Goal: Task Accomplishment & Management: Use online tool/utility

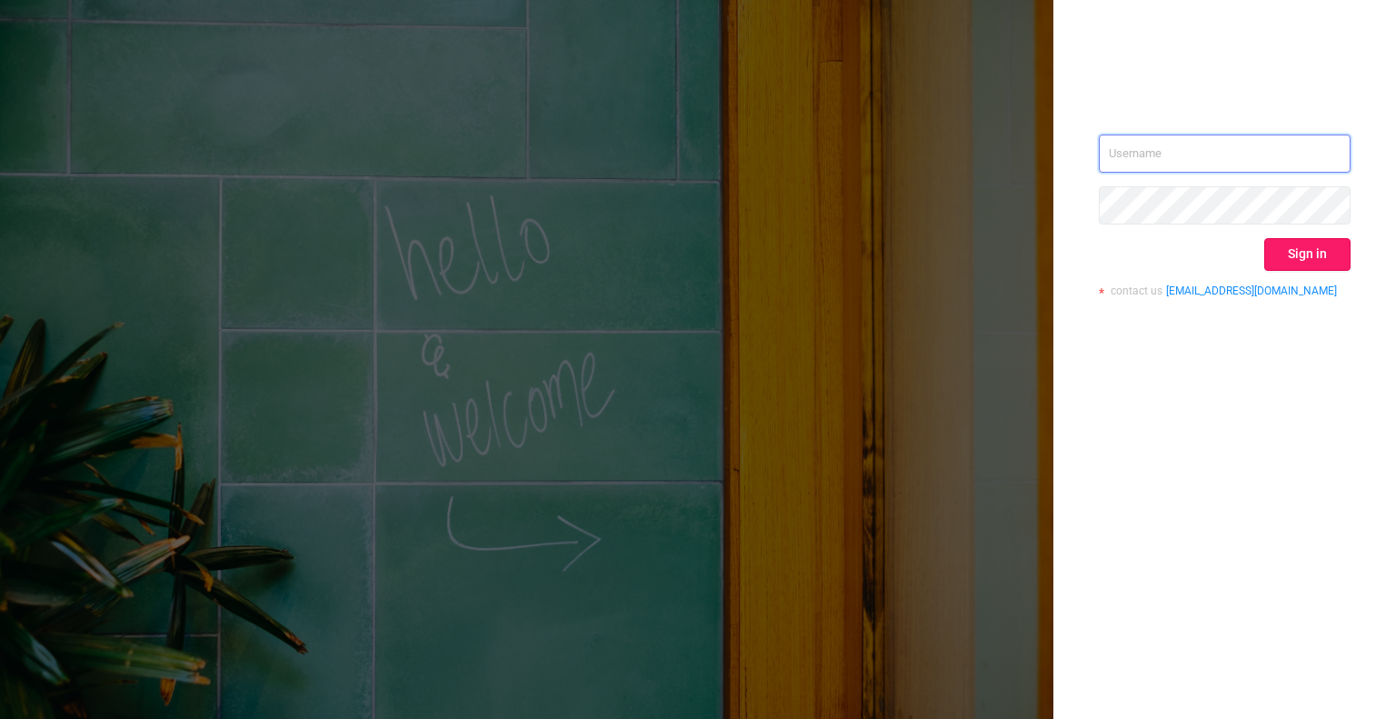
type input "[EMAIL_ADDRESS][DOMAIN_NAME]"
click at [1307, 260] on button "Sign in" at bounding box center [1307, 254] width 86 height 33
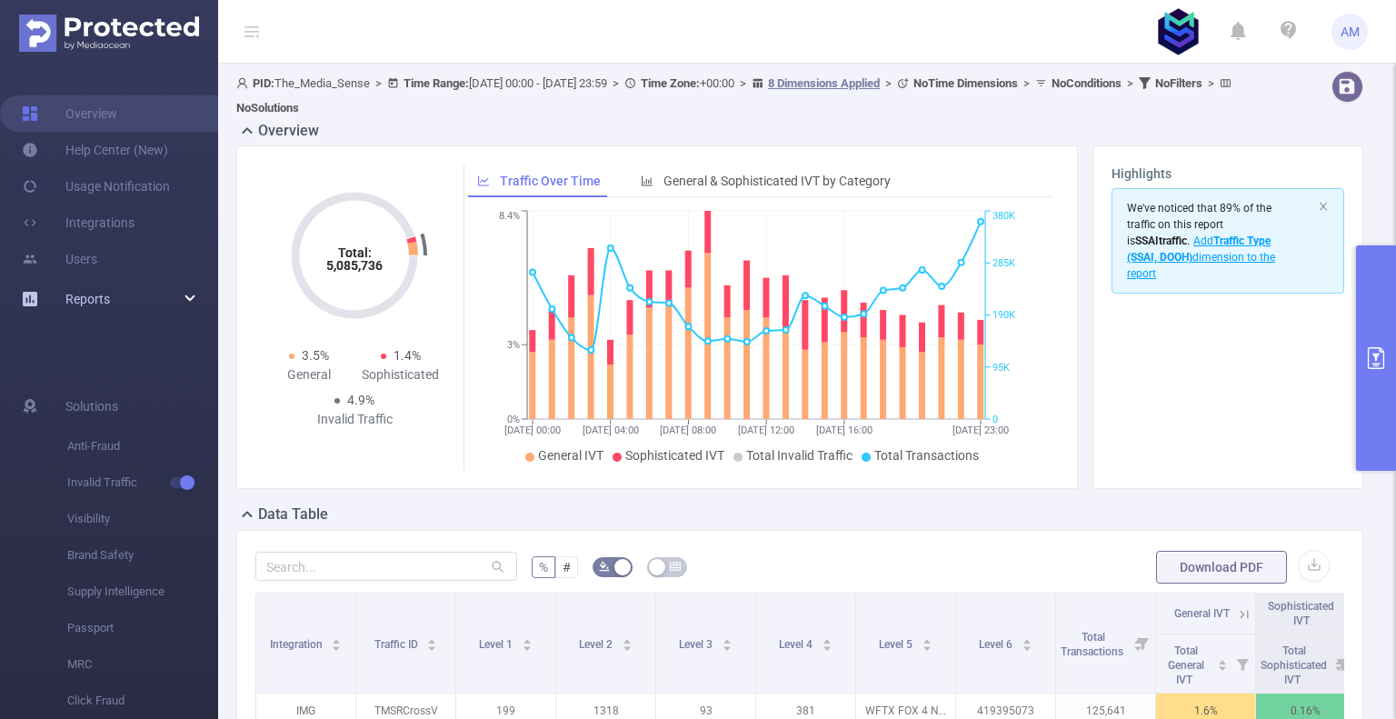
click at [110, 300] on div "Reports" at bounding box center [109, 299] width 218 height 36
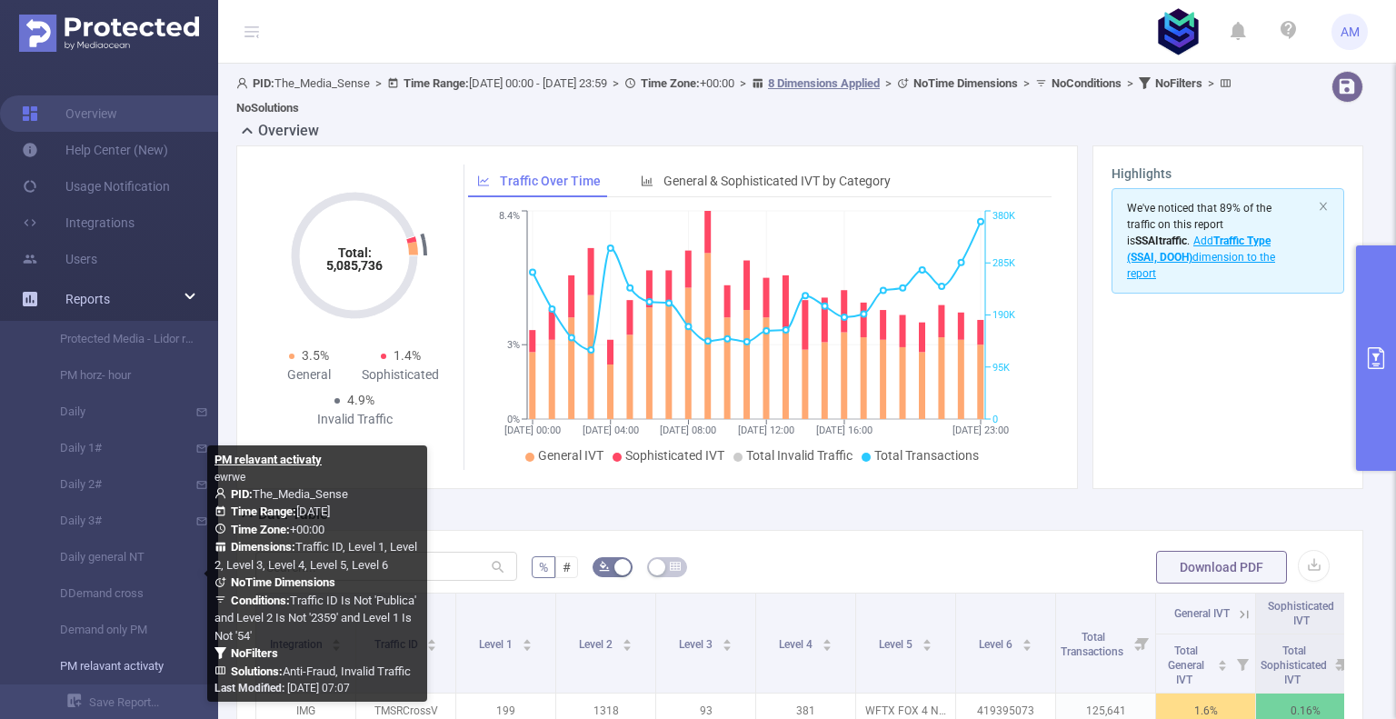
click at [130, 667] on link "PM relavant activaty" at bounding box center [116, 666] width 160 height 36
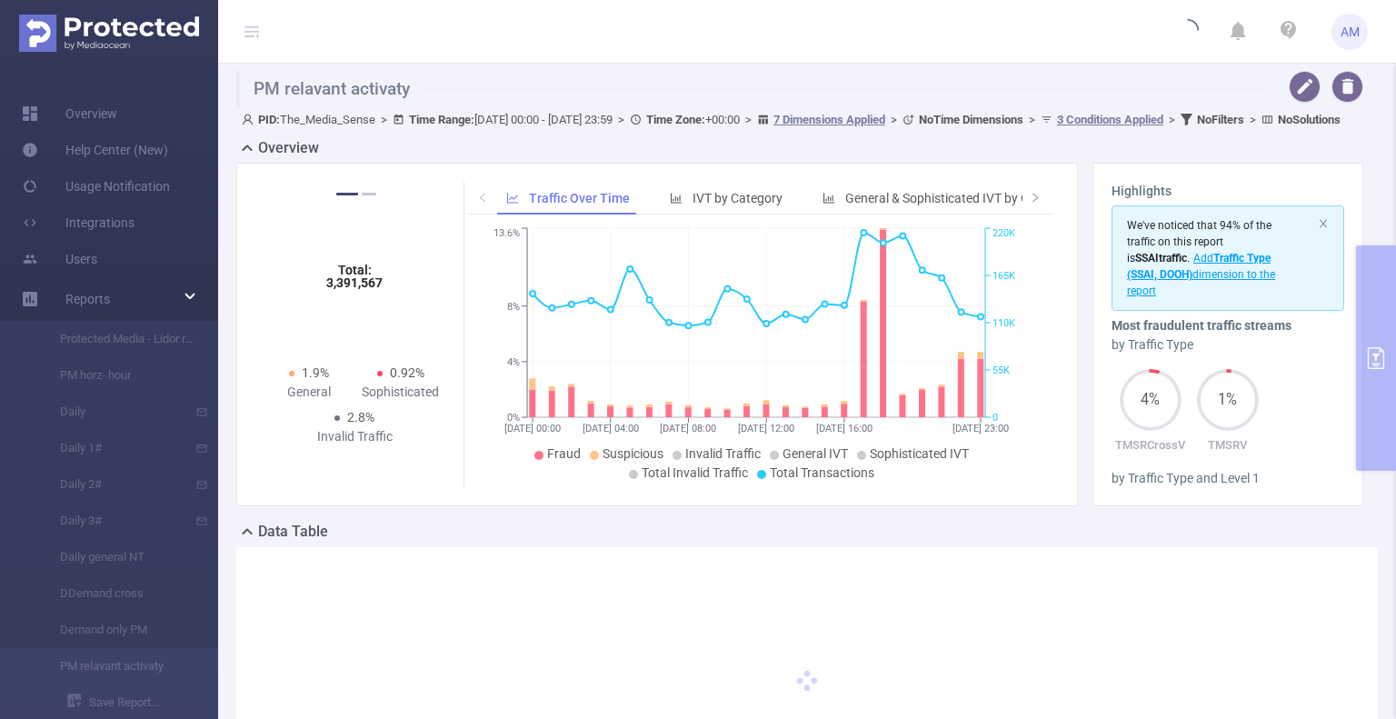
type input "[DATE] 00:00"
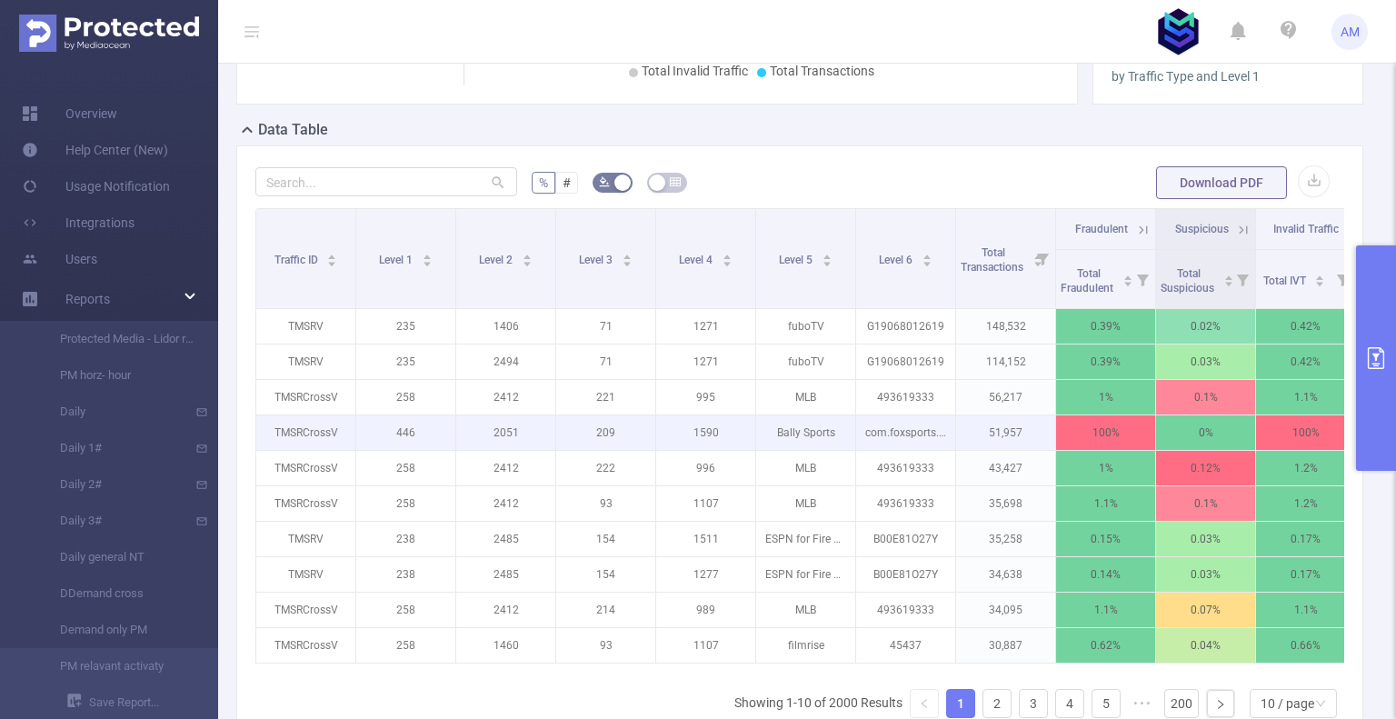
scroll to position [455, 0]
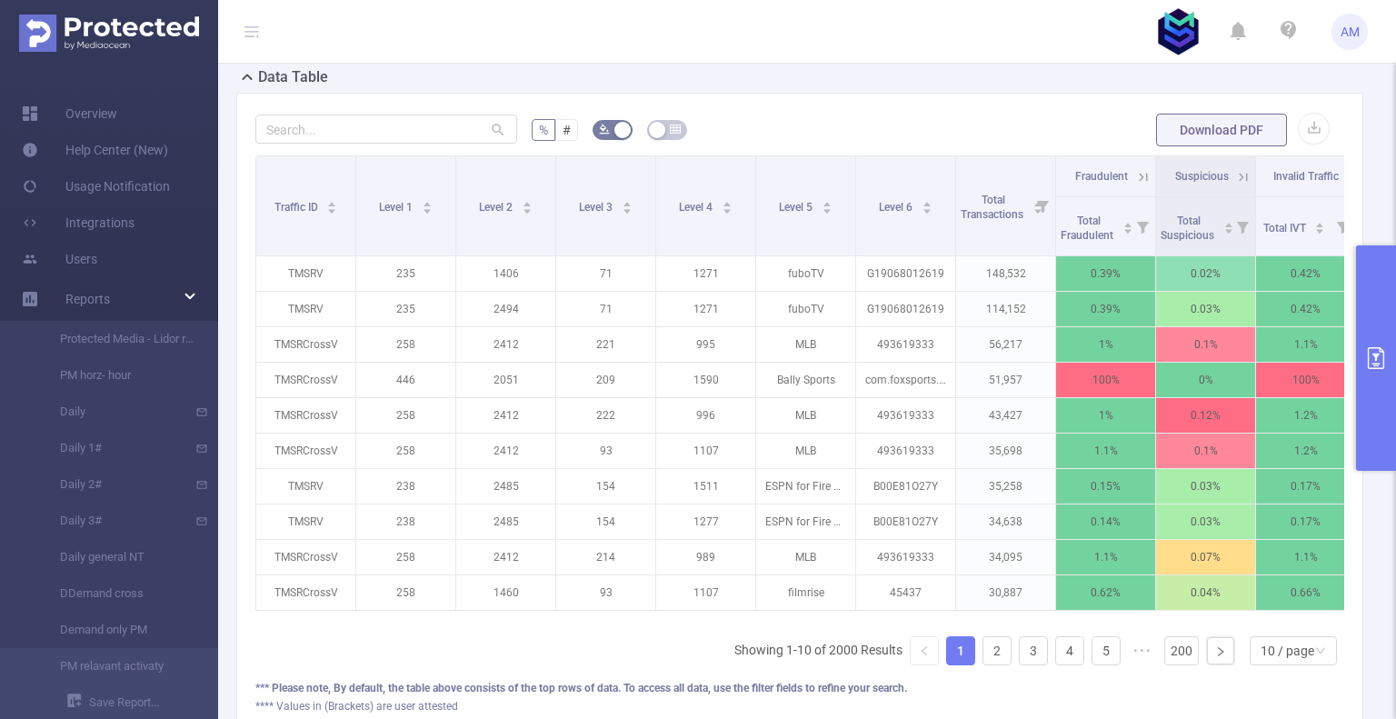
click at [1367, 334] on button "primary" at bounding box center [1376, 357] width 40 height 225
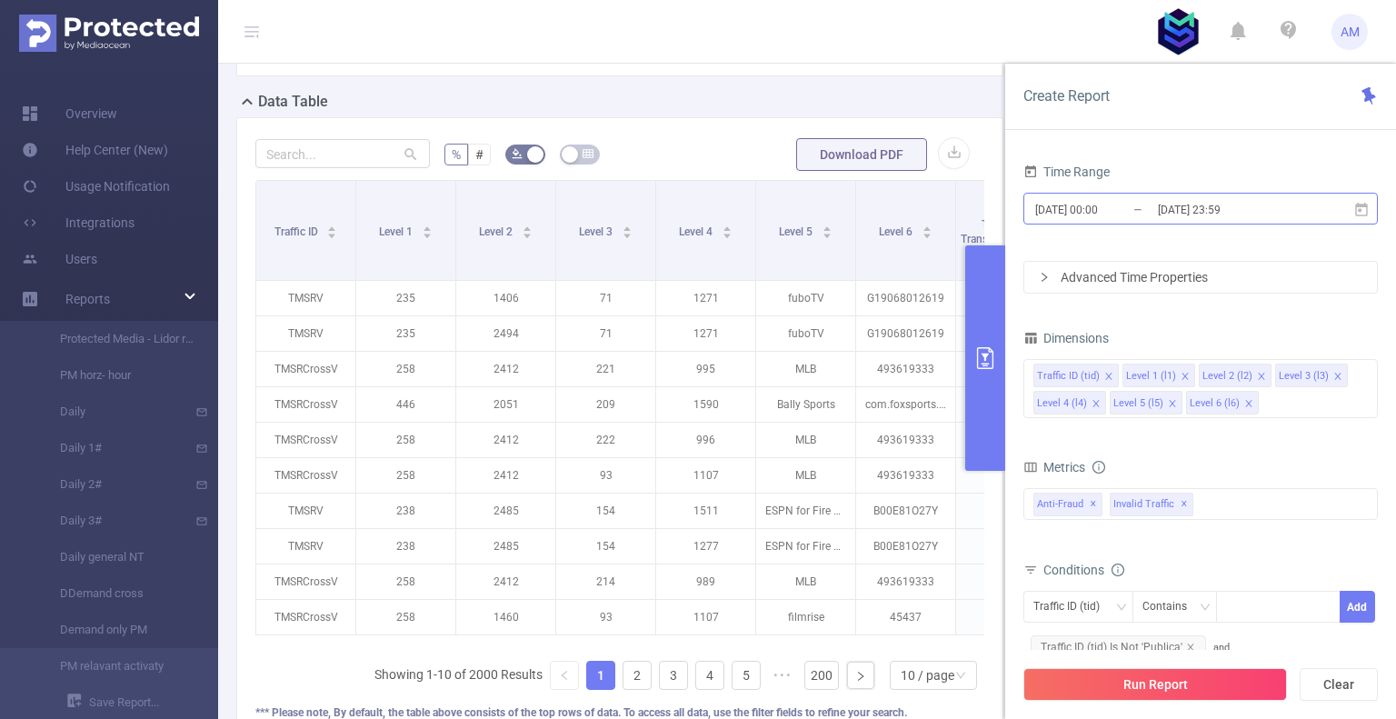
click at [1155, 204] on input "[DATE] 00:00" at bounding box center [1107, 209] width 147 height 25
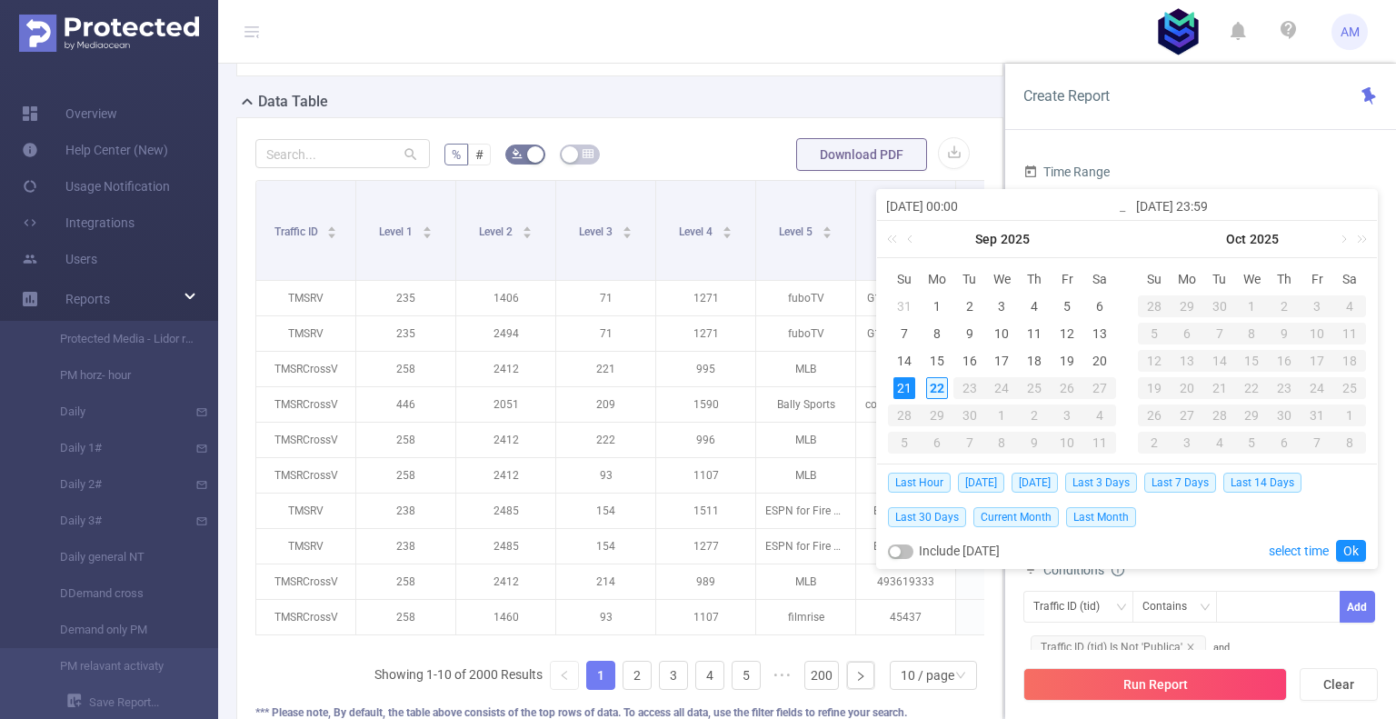
click at [933, 380] on div "22" at bounding box center [937, 388] width 22 height 22
click at [903, 386] on div "21" at bounding box center [905, 388] width 22 height 22
type input "[DATE] 23:59"
click at [1355, 551] on link "Ok" at bounding box center [1351, 551] width 30 height 22
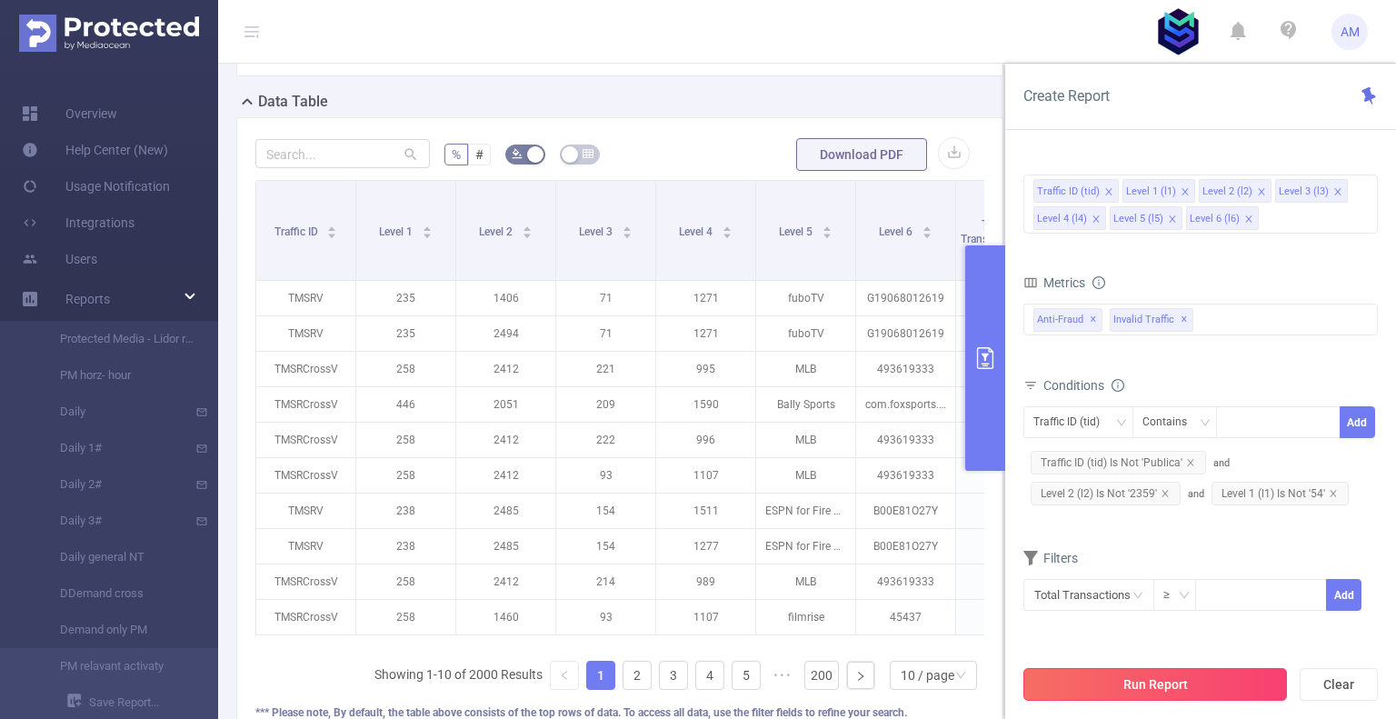
click at [1207, 685] on button "Run Report" at bounding box center [1156, 684] width 264 height 33
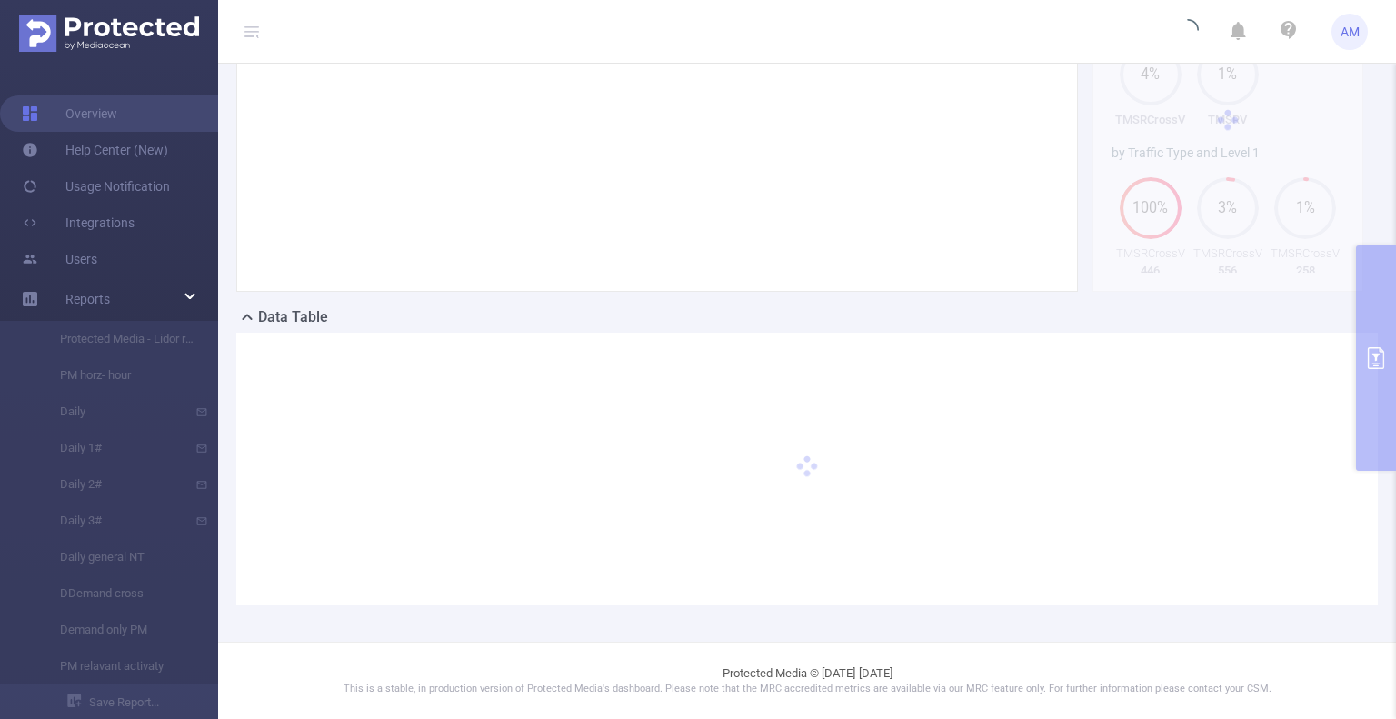
scroll to position [195, 0]
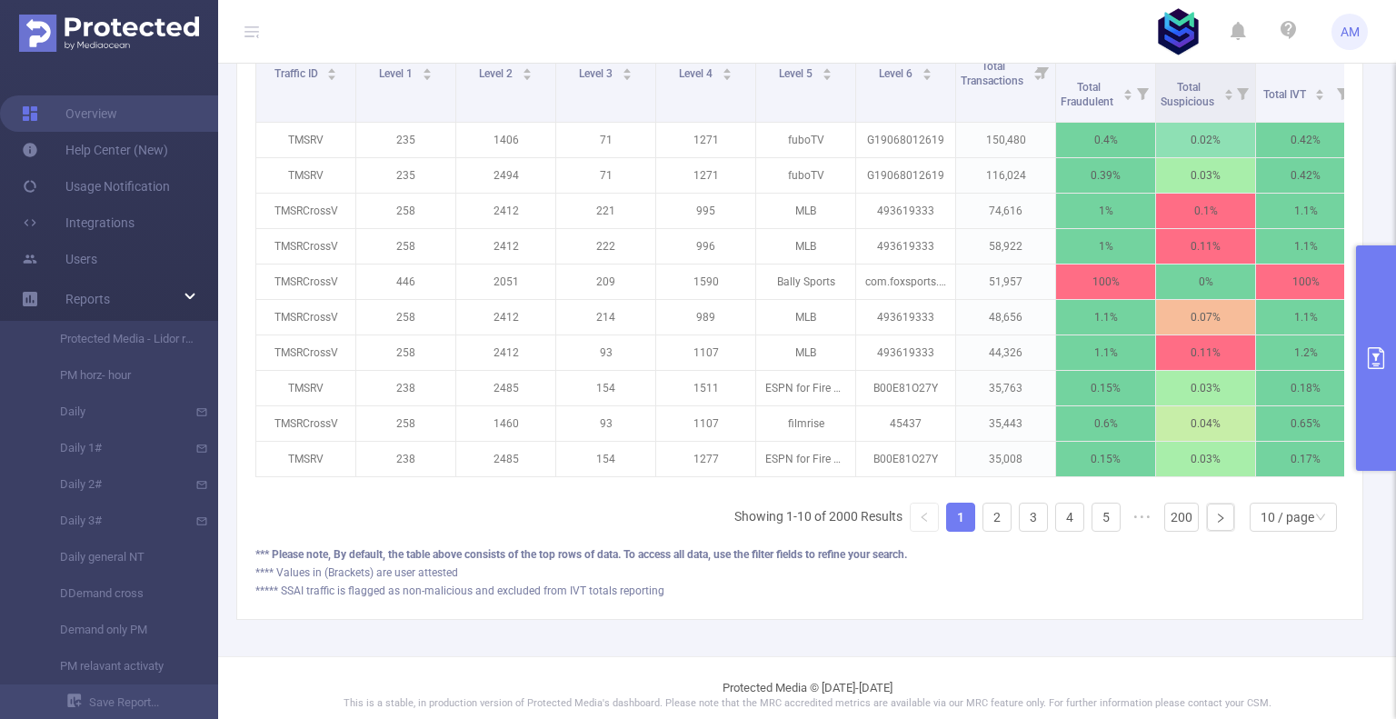
scroll to position [595, 0]
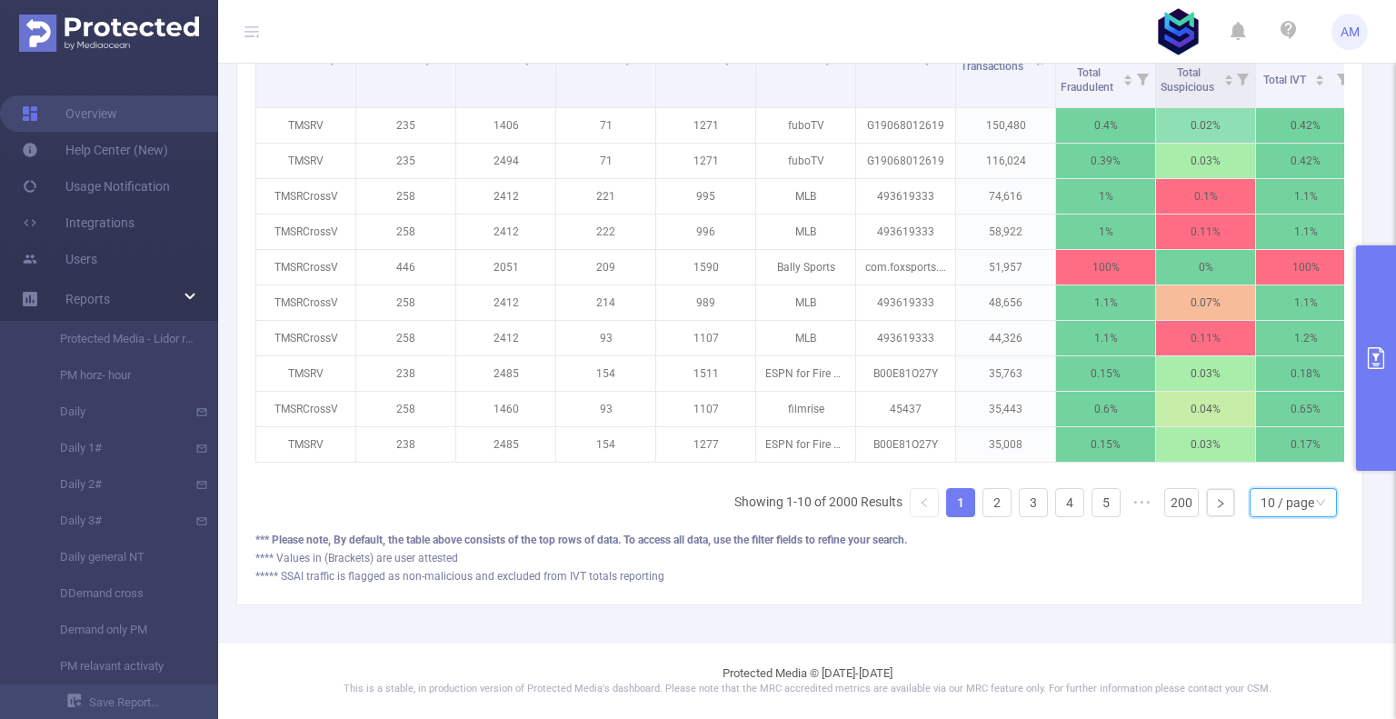
click at [1269, 495] on div "10 / page" at bounding box center [1288, 502] width 54 height 27
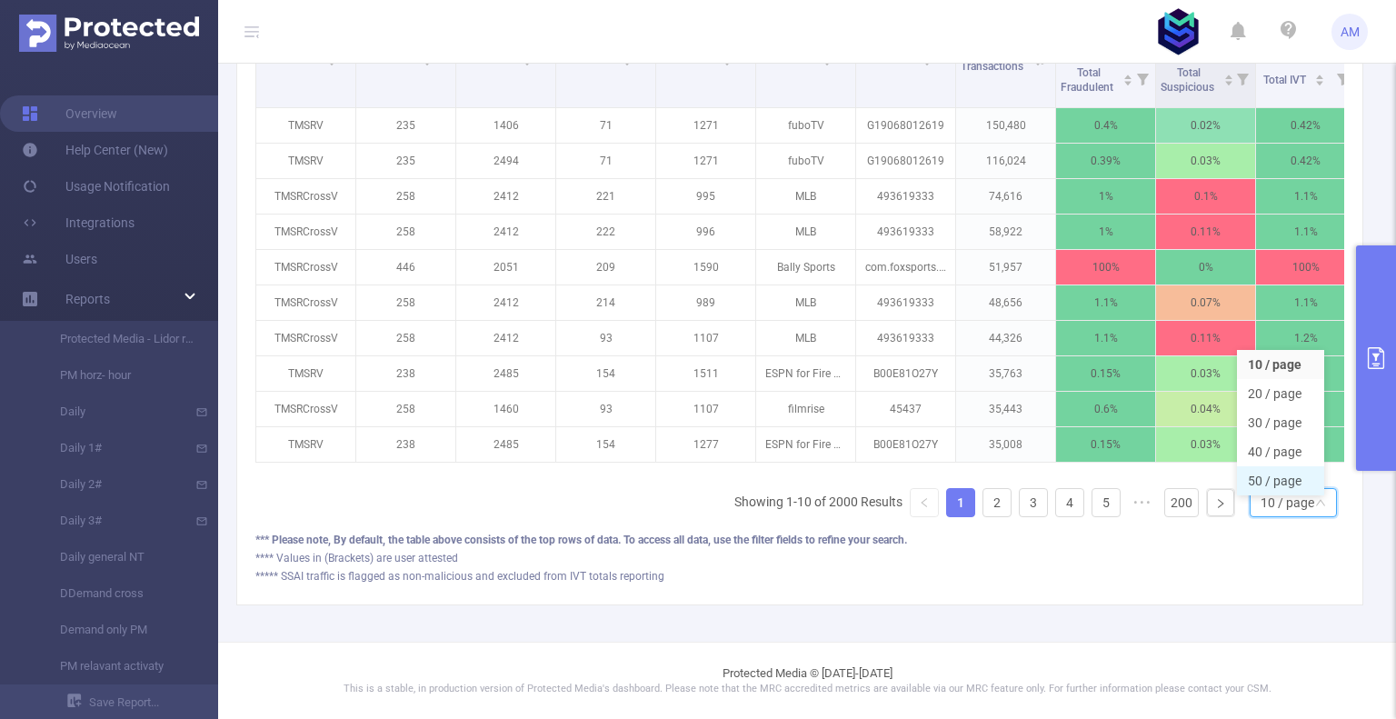
click at [1280, 472] on li "50 / page" at bounding box center [1280, 480] width 87 height 29
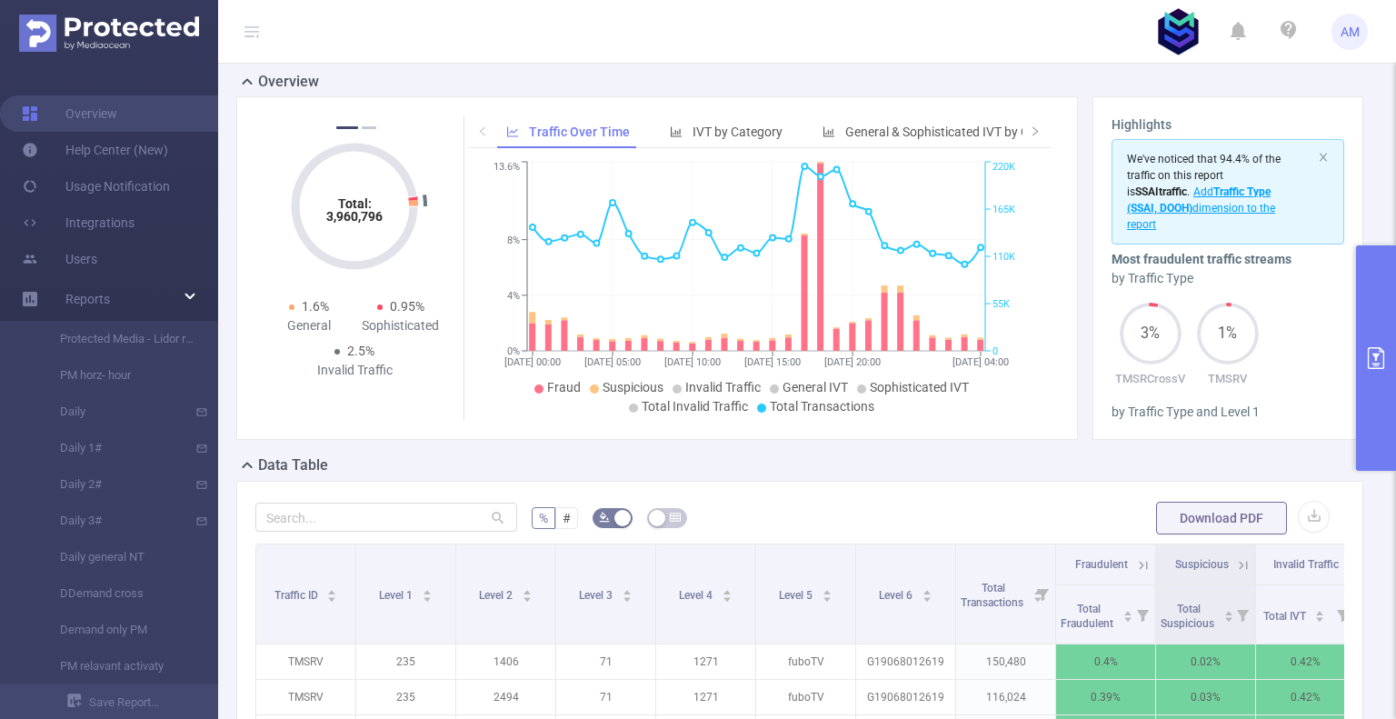
scroll to position [322, 0]
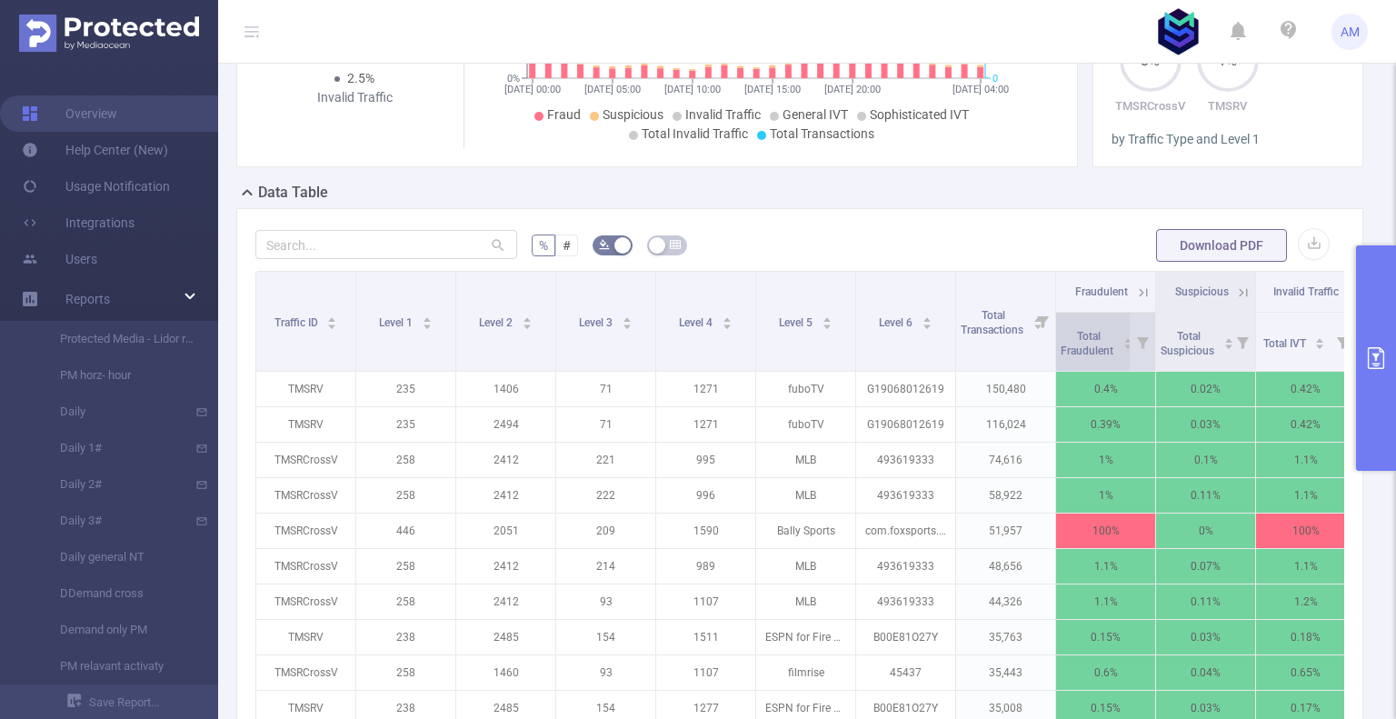
click at [1095, 334] on span "Total Fraudulent" at bounding box center [1088, 343] width 55 height 27
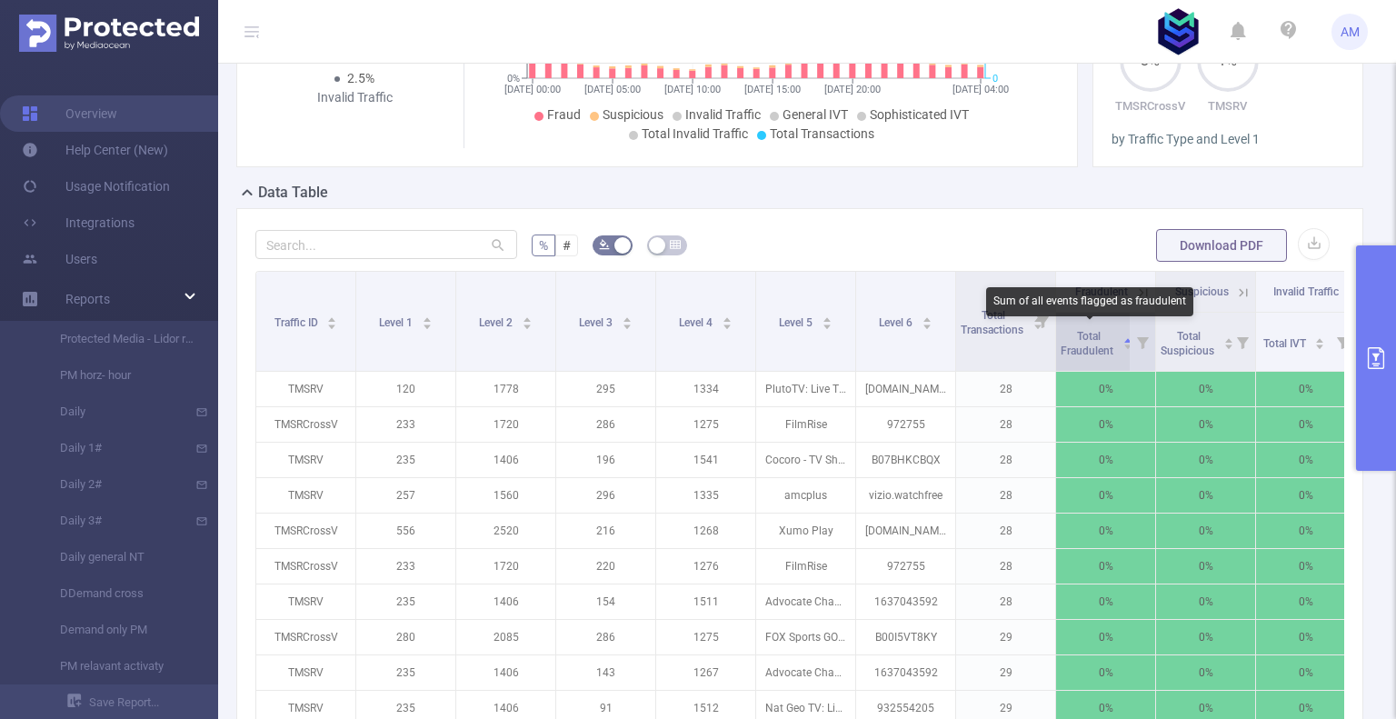
click at [1099, 341] on span "Total Fraudulent" at bounding box center [1088, 343] width 55 height 27
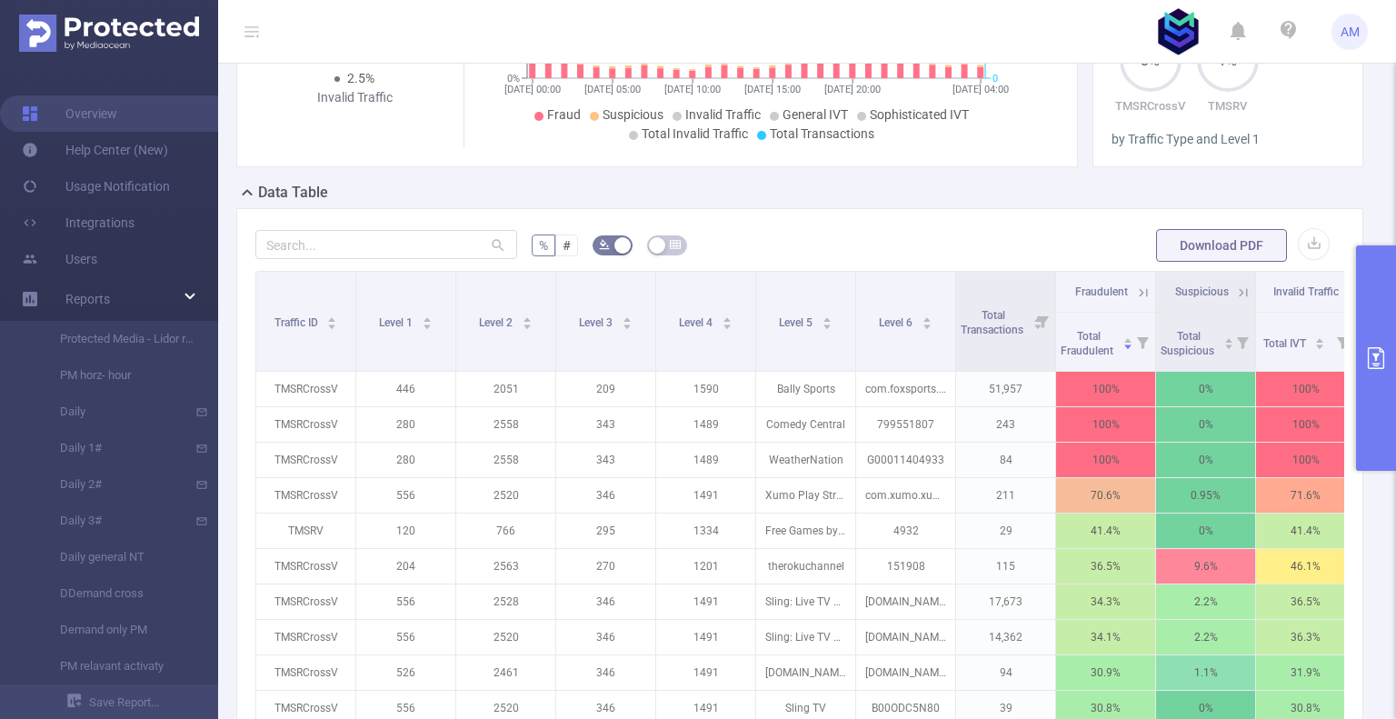
click at [1381, 314] on button "primary" at bounding box center [1376, 357] width 40 height 225
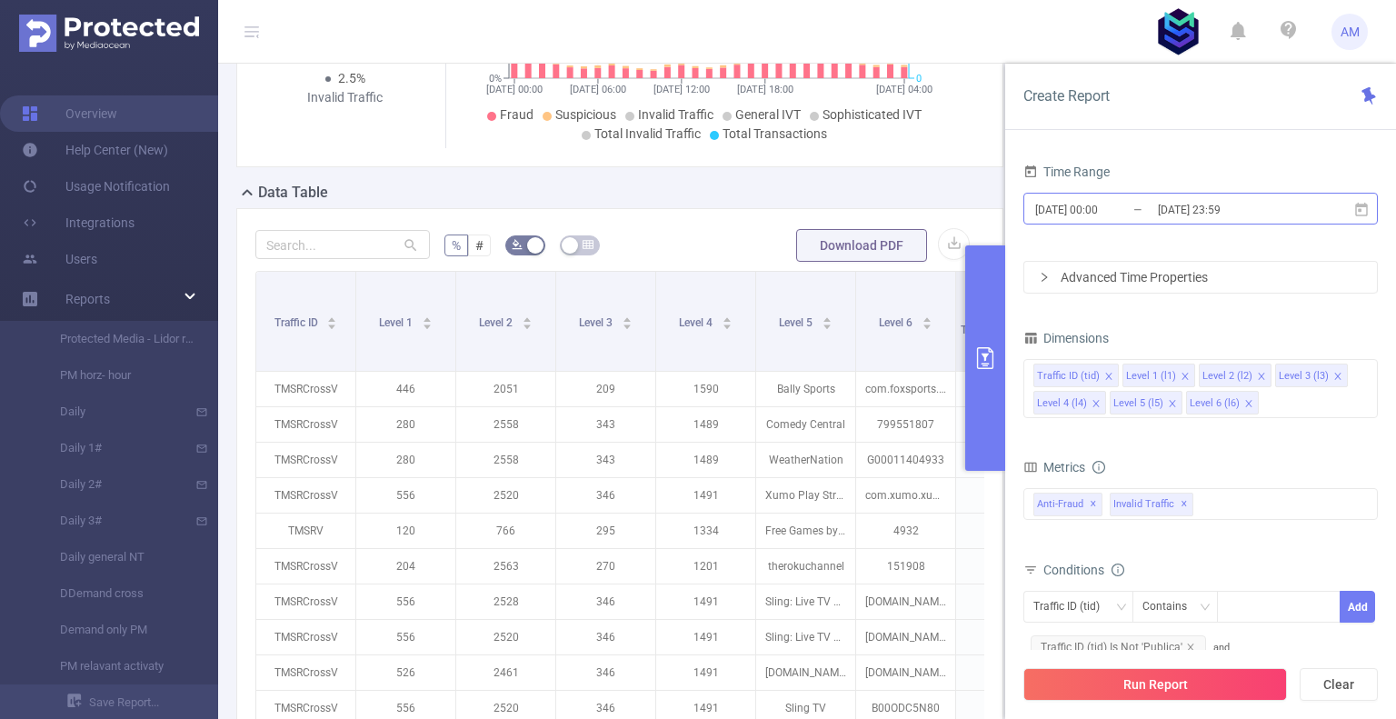
click at [1100, 207] on input "[DATE] 00:00" at bounding box center [1107, 209] width 147 height 25
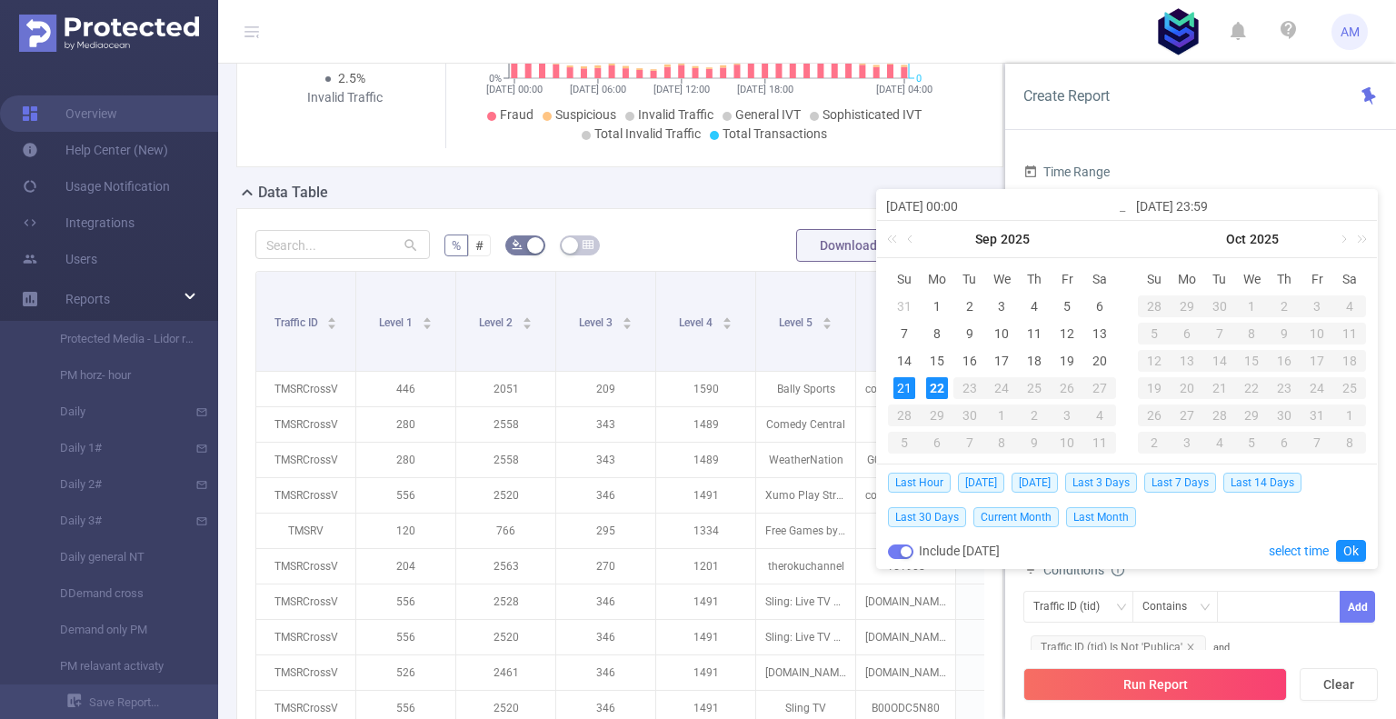
click at [934, 392] on div "22" at bounding box center [937, 388] width 22 height 22
type input "[DATE] 00:00"
click at [1345, 544] on link "Ok" at bounding box center [1351, 551] width 30 height 22
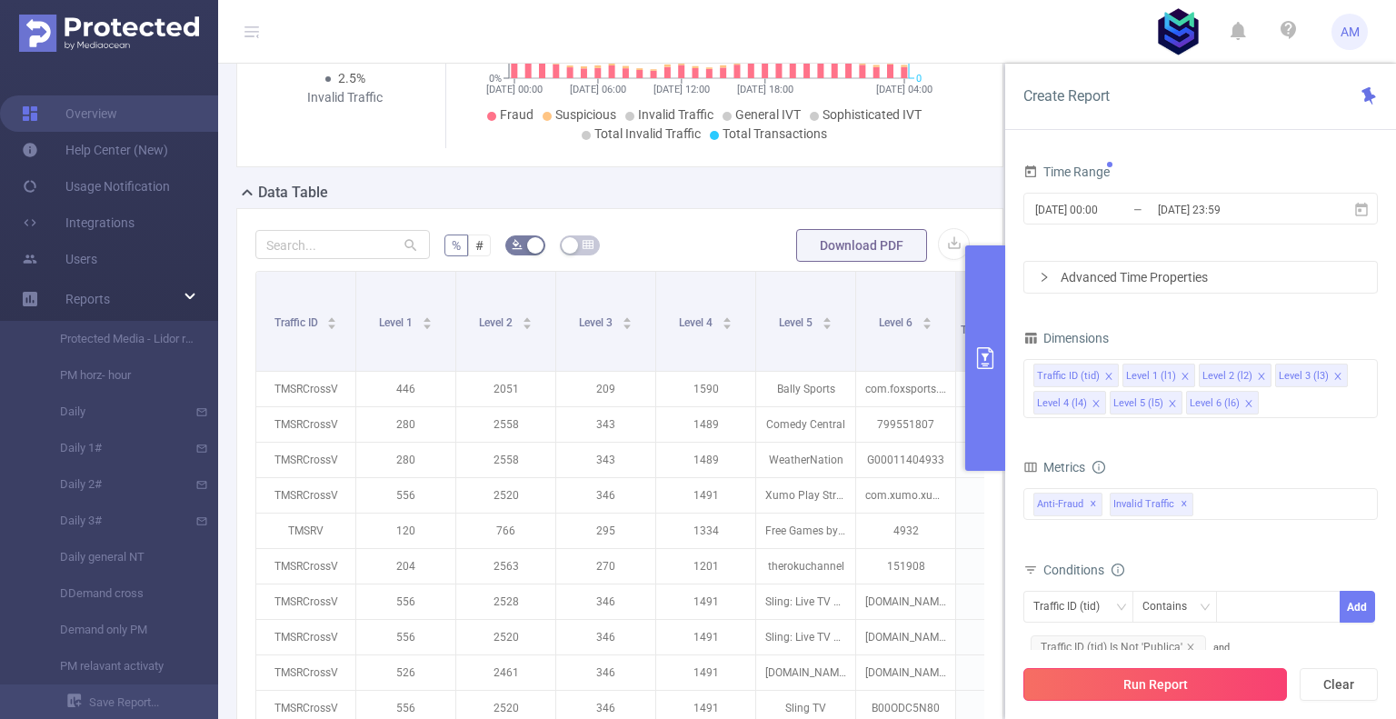
click at [1242, 685] on button "Run Report" at bounding box center [1156, 684] width 264 height 33
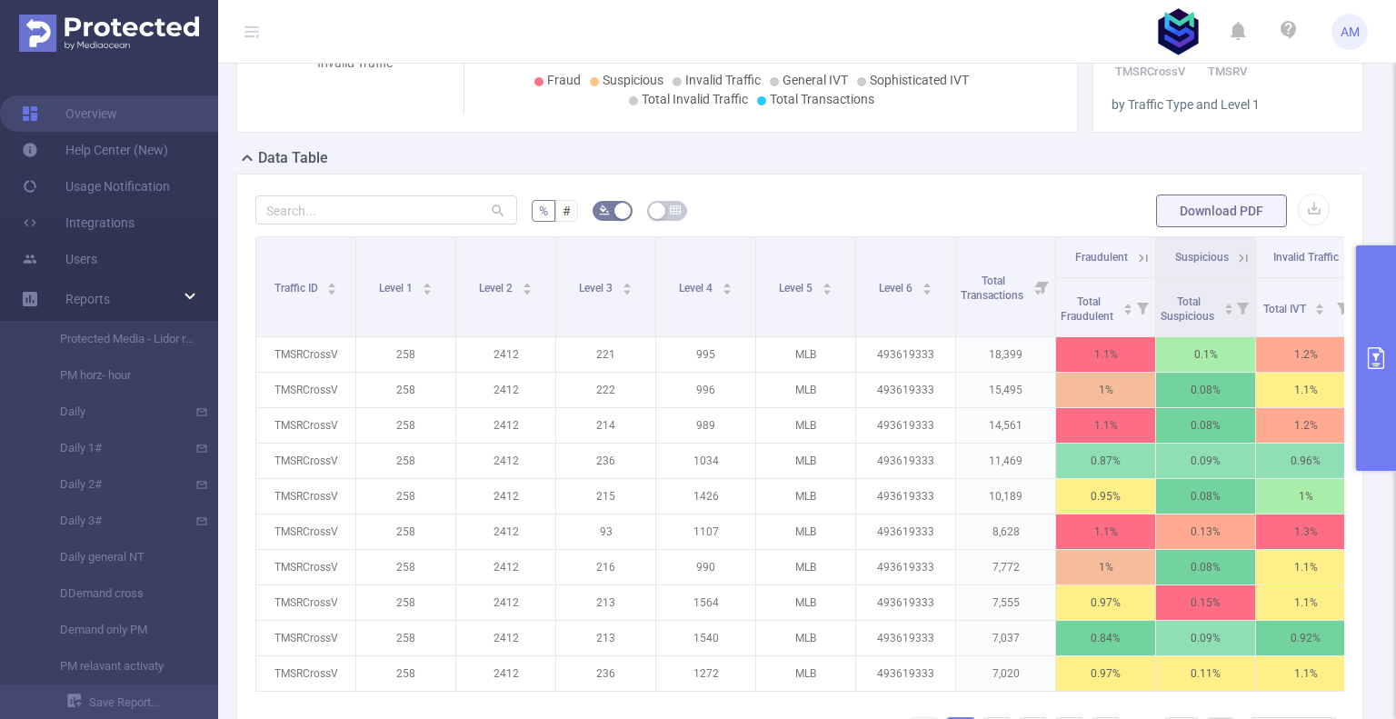
scroll to position [468, 0]
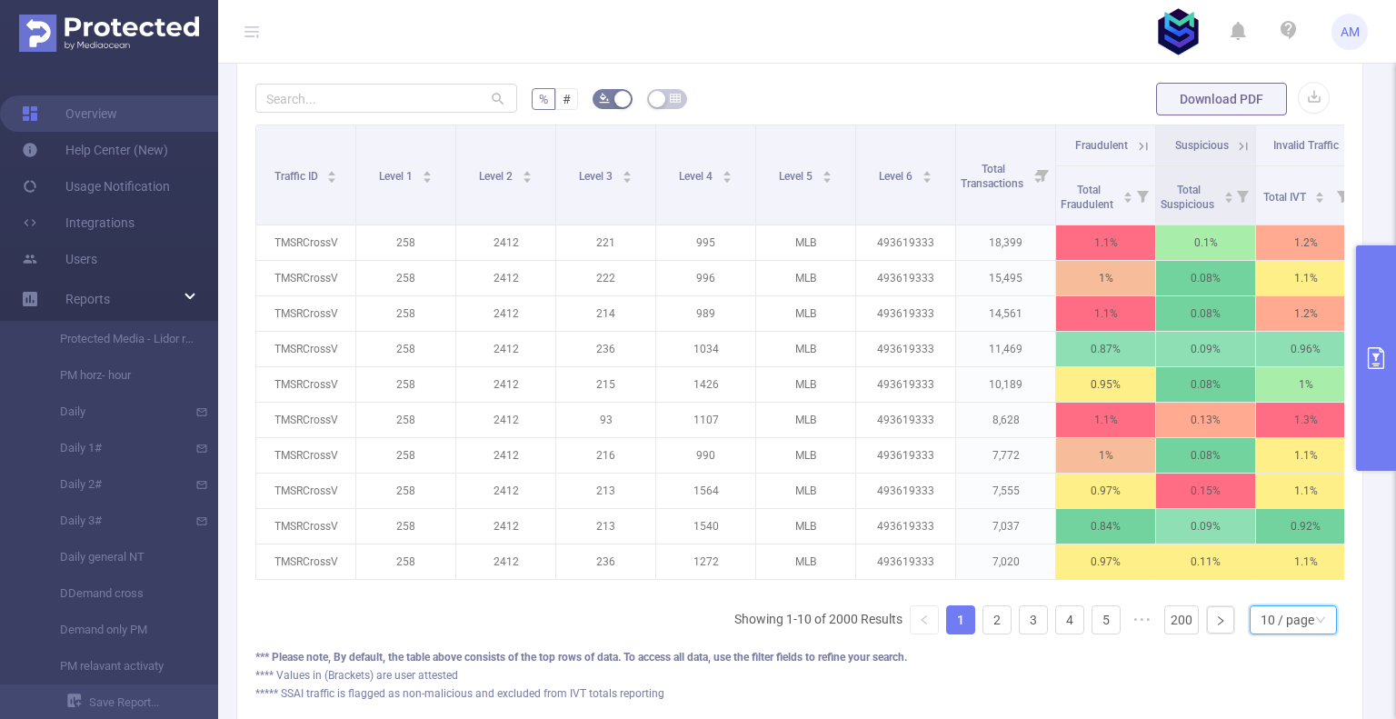
click at [1270, 632] on div "10 / page" at bounding box center [1288, 619] width 54 height 27
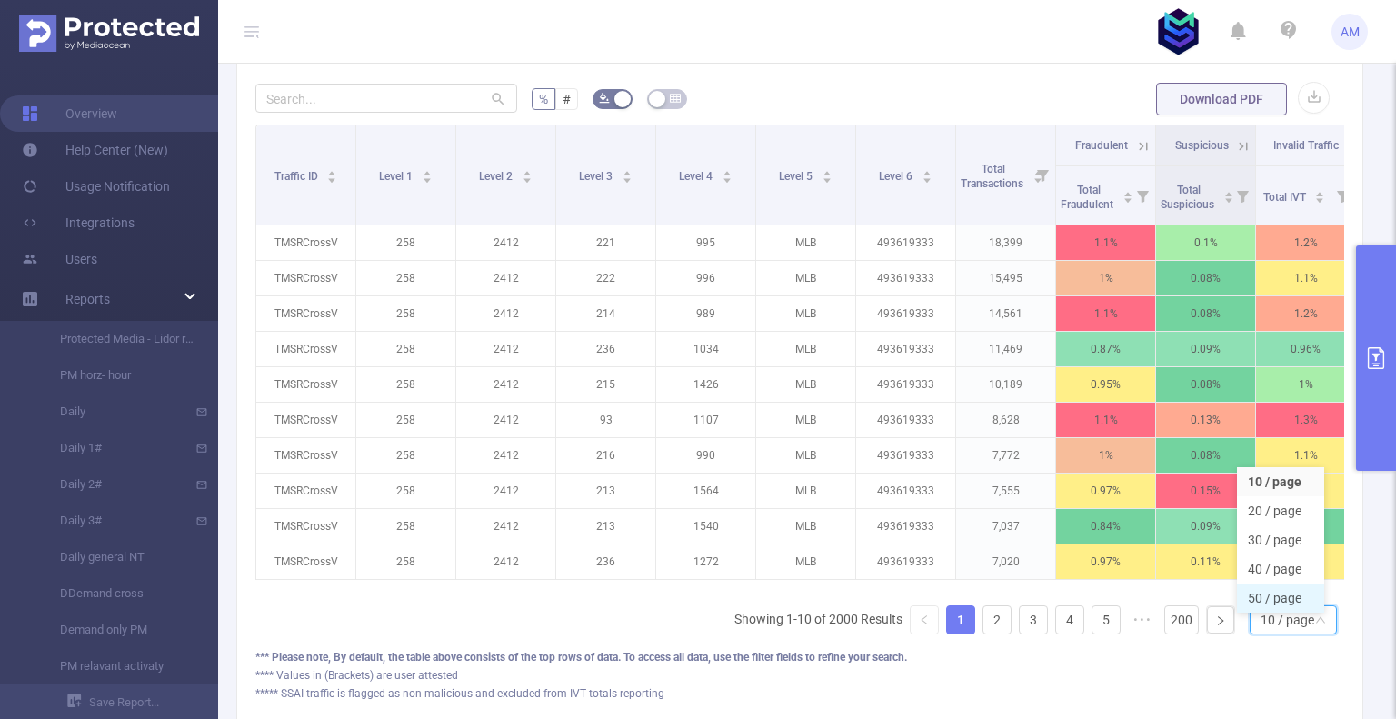
click at [1283, 590] on li "50 / page" at bounding box center [1280, 598] width 87 height 29
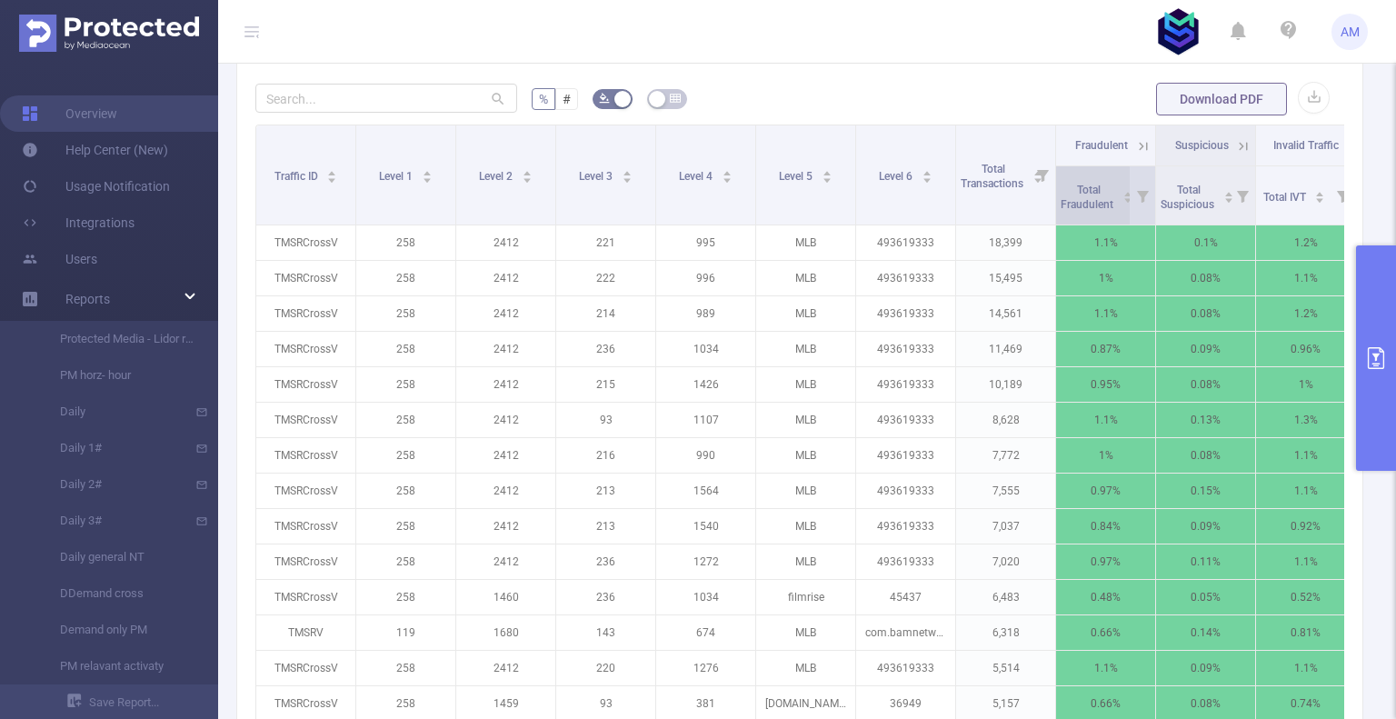
click at [1092, 205] on span "Total Fraudulent" at bounding box center [1088, 197] width 55 height 27
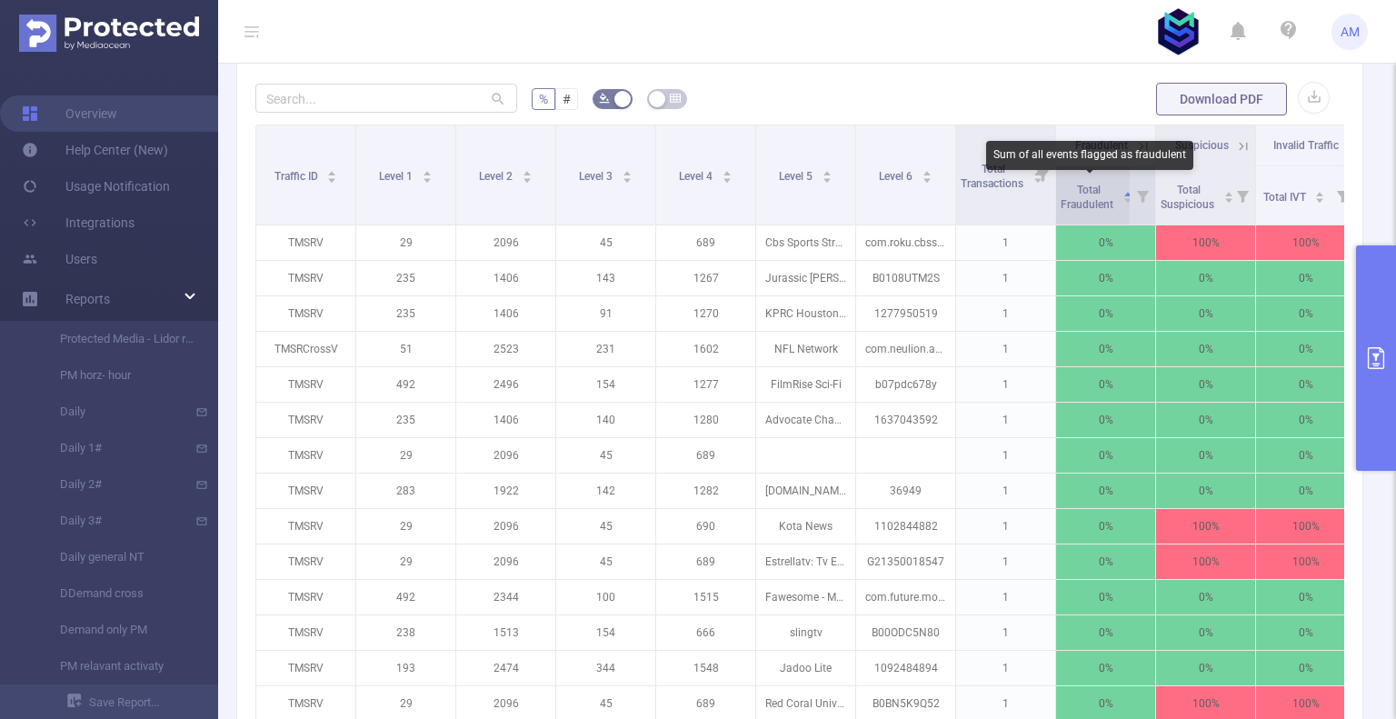
click at [1093, 199] on span "Total Fraudulent" at bounding box center [1088, 197] width 55 height 27
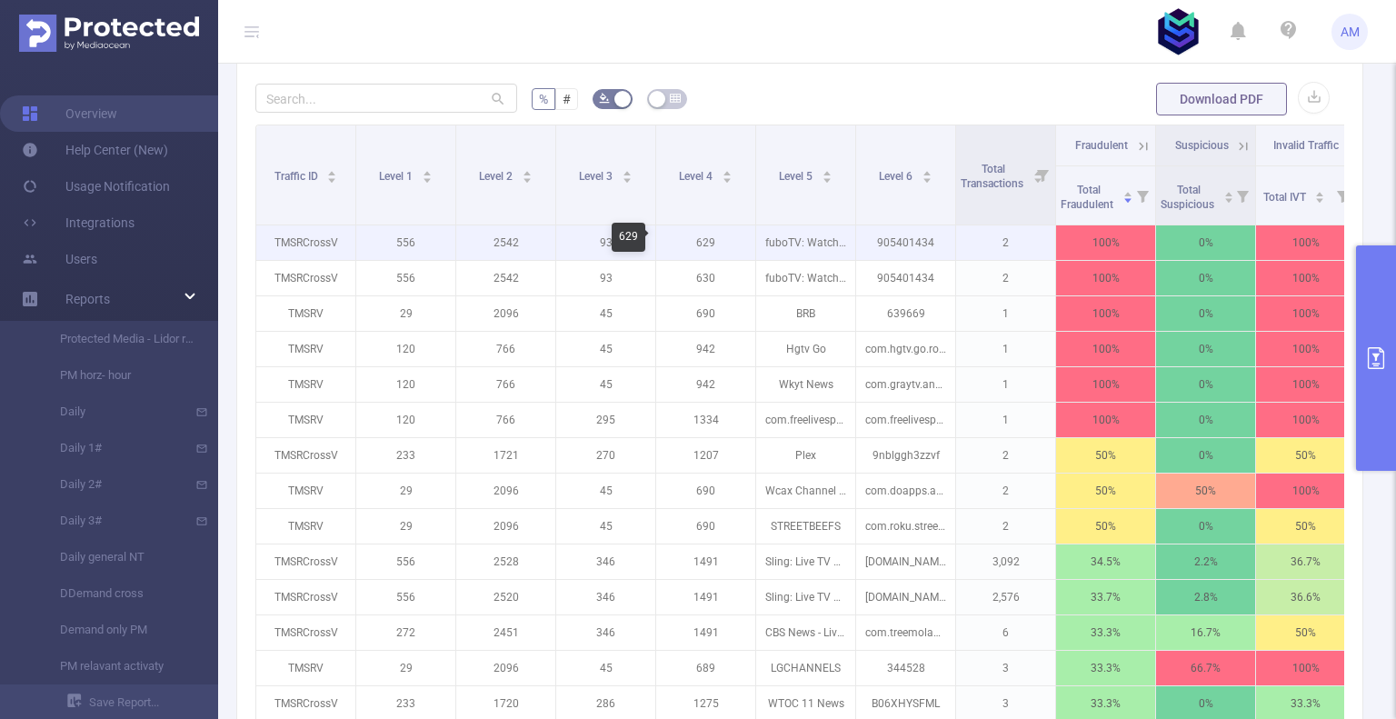
click at [706, 234] on p "629" at bounding box center [705, 242] width 99 height 35
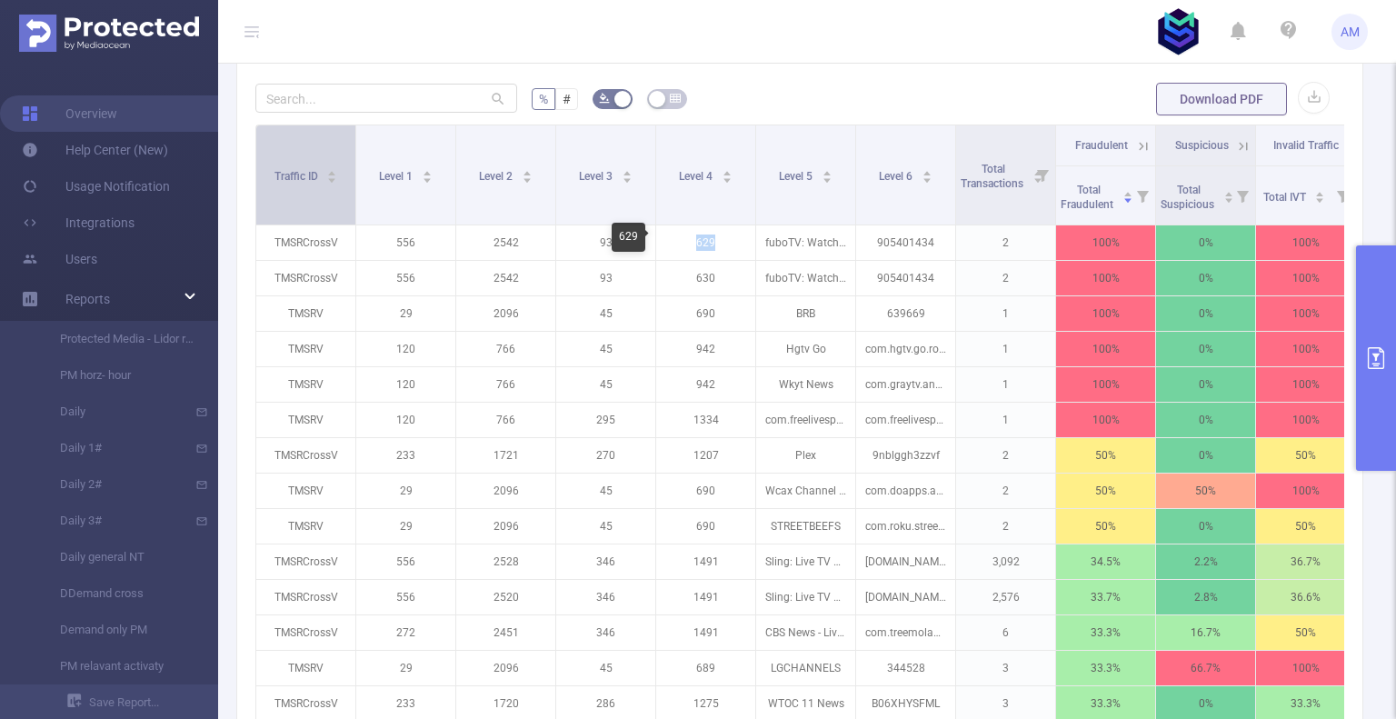
copy p "629"
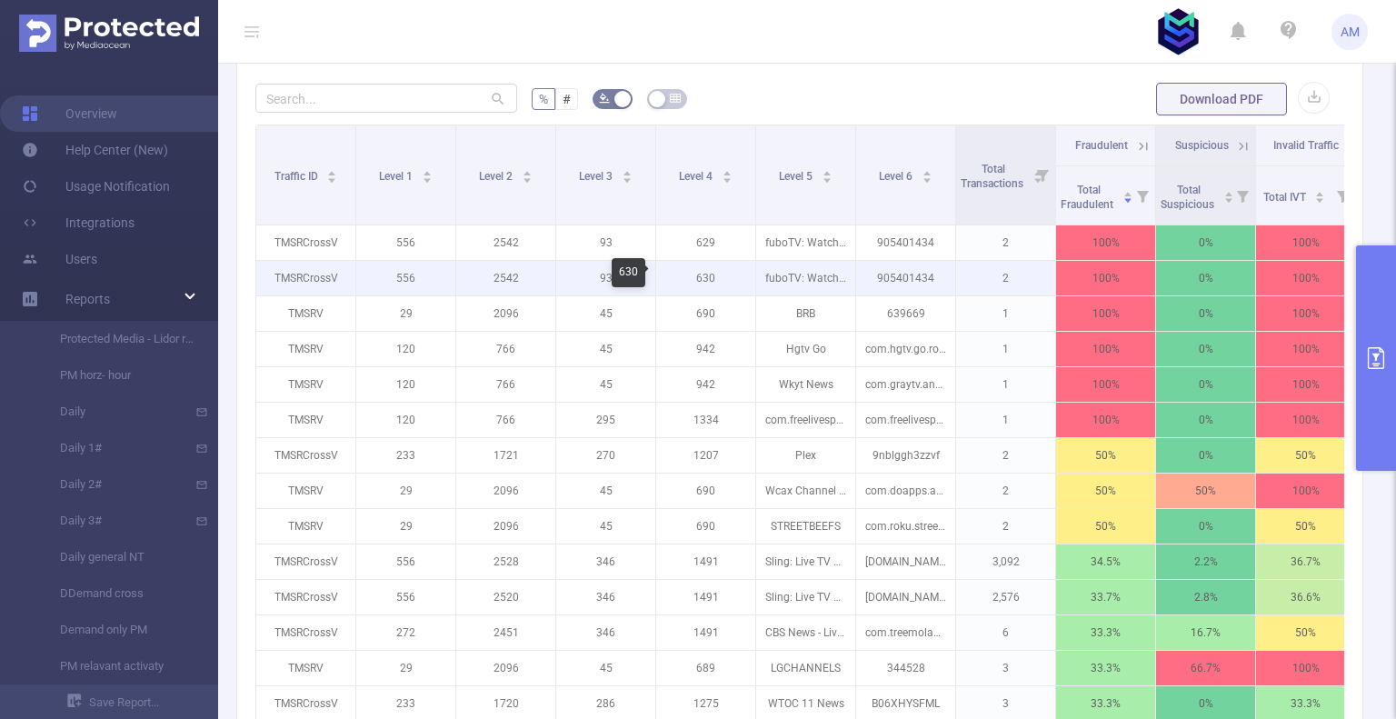
click at [737, 275] on p "630" at bounding box center [705, 278] width 99 height 35
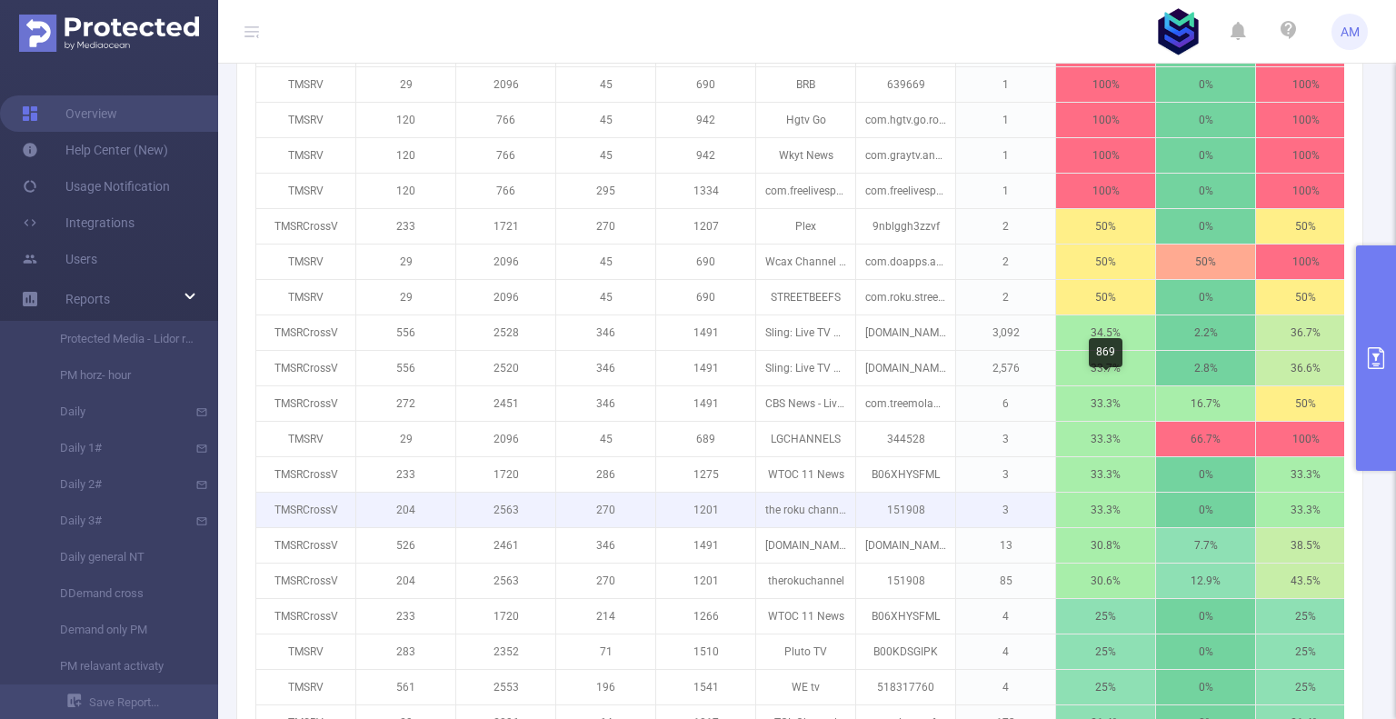
scroll to position [741, 0]
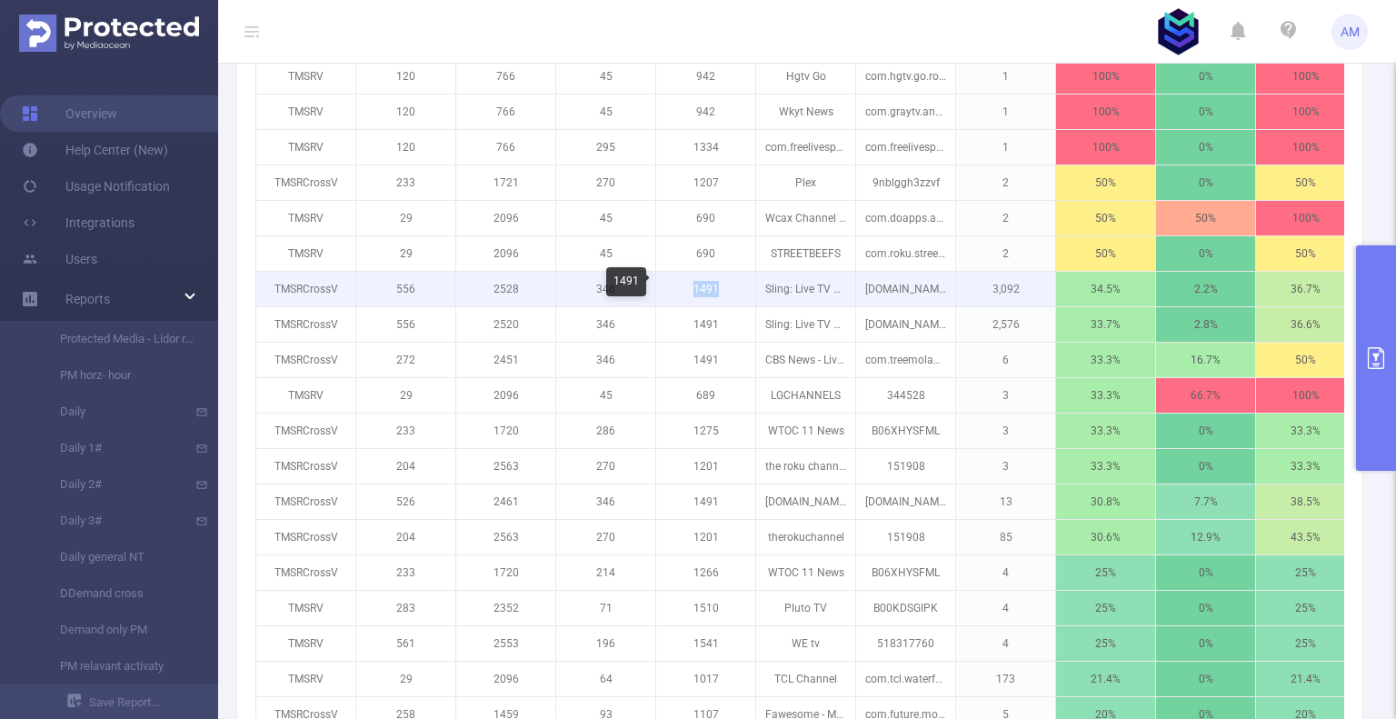
drag, startPoint x: 686, startPoint y: 289, endPoint x: 726, endPoint y: 287, distance: 40.0
click at [724, 288] on p "1491" at bounding box center [705, 289] width 99 height 35
copy p "1491"
drag, startPoint x: 881, startPoint y: 288, endPoint x: 931, endPoint y: 287, distance: 50.0
click at [931, 287] on p "[DOMAIN_NAME]" at bounding box center [905, 289] width 99 height 35
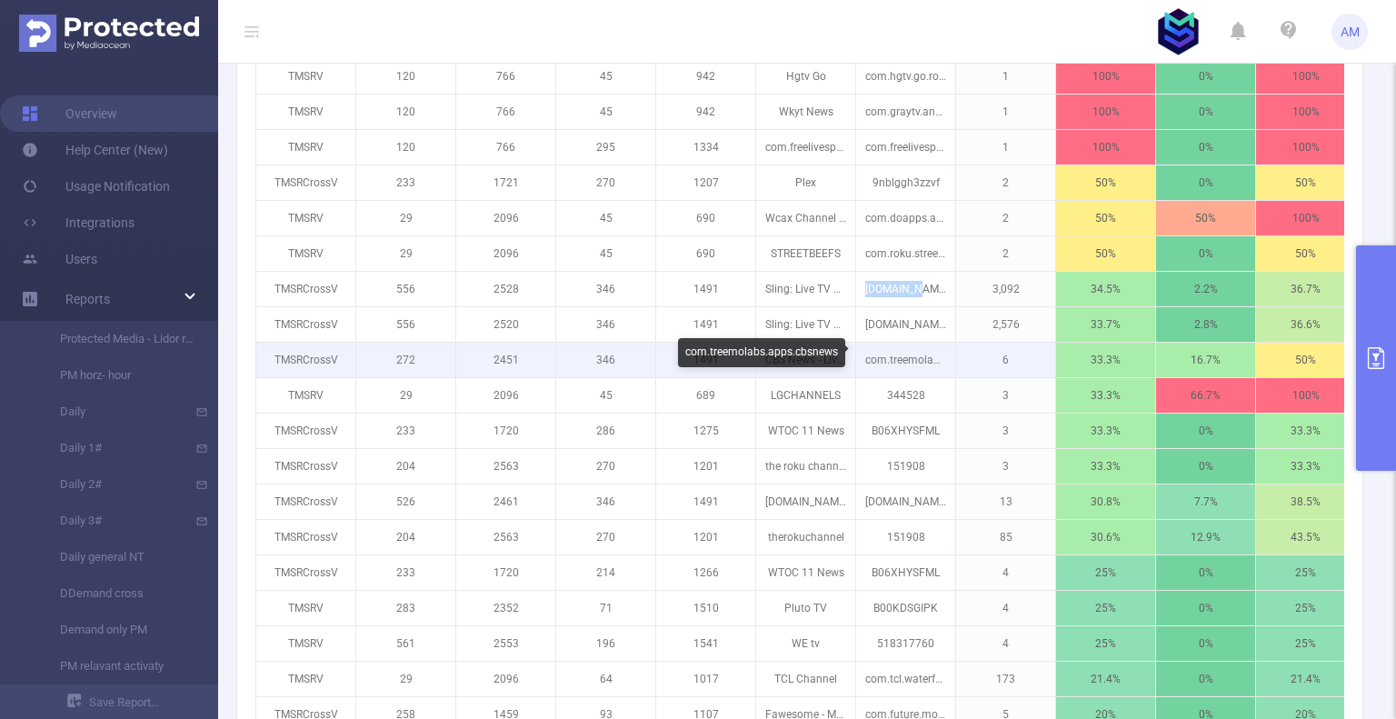
copy p "[DOMAIN_NAME]"
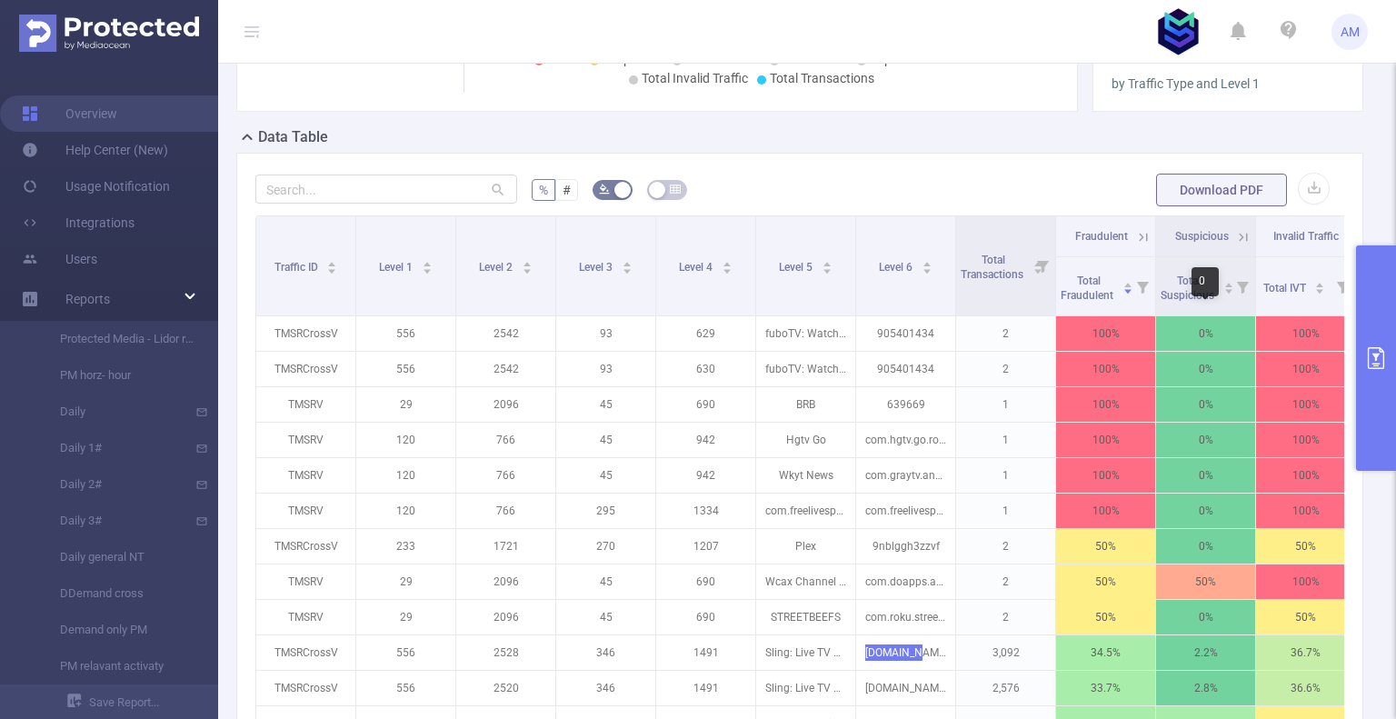
scroll to position [0, 0]
